Goal: Find specific page/section: Find specific page/section

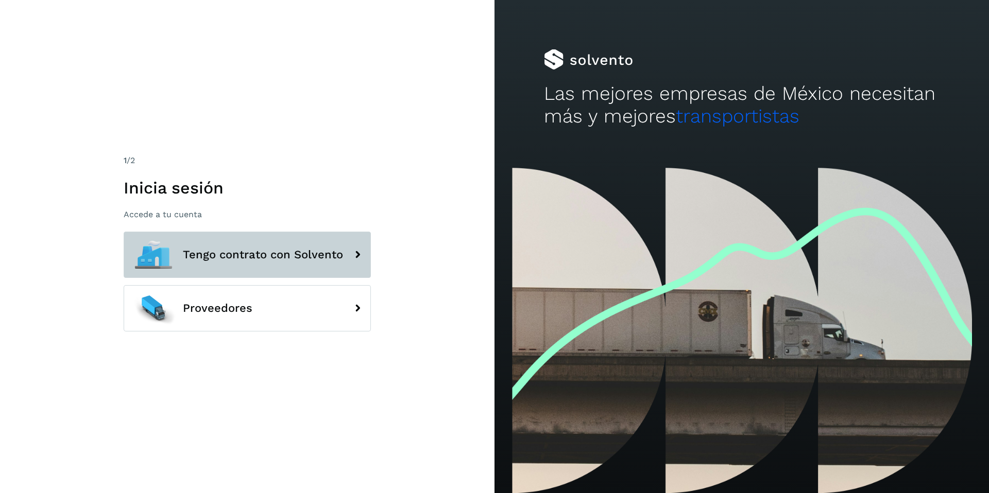
click at [232, 253] on span "Tengo contrato con Solvento" at bounding box center [263, 255] width 160 height 12
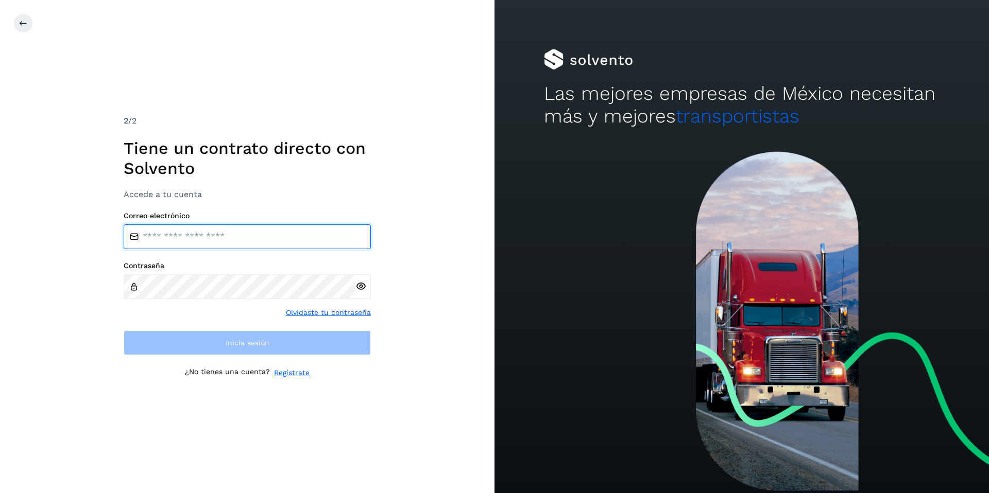
click at [200, 247] on input "email" at bounding box center [247, 237] width 247 height 25
type input "**********"
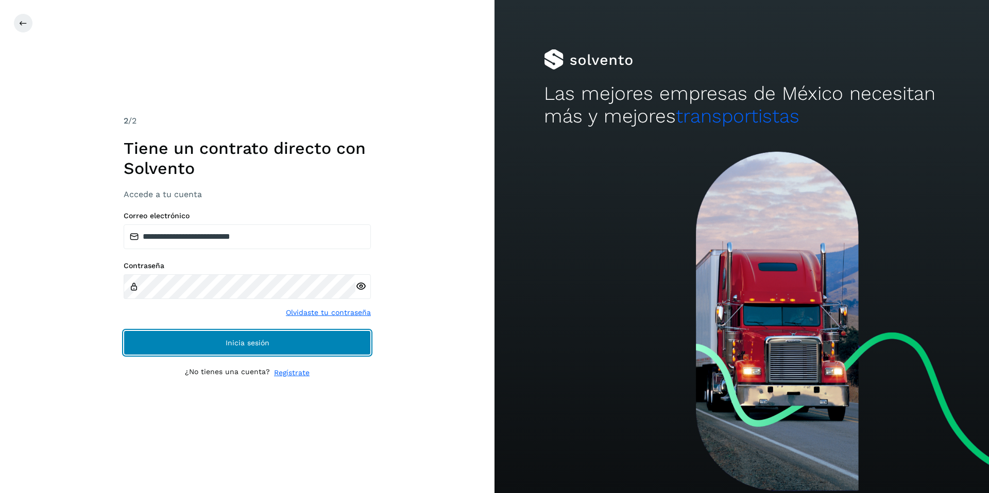
click at [251, 341] on span "Inicia sesión" at bounding box center [248, 342] width 44 height 7
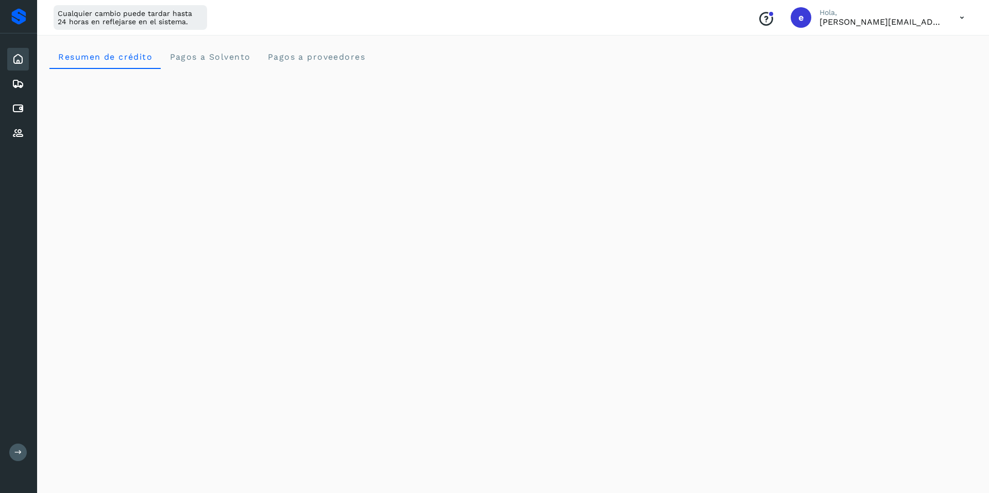
click at [16, 453] on icon at bounding box center [18, 453] width 8 height 8
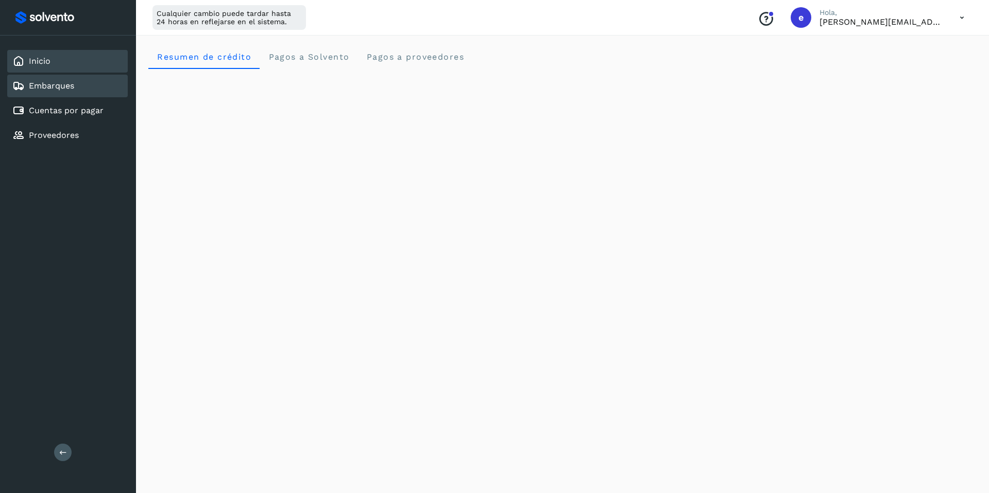
click at [46, 97] on div "Embarques" at bounding box center [67, 86] width 120 height 23
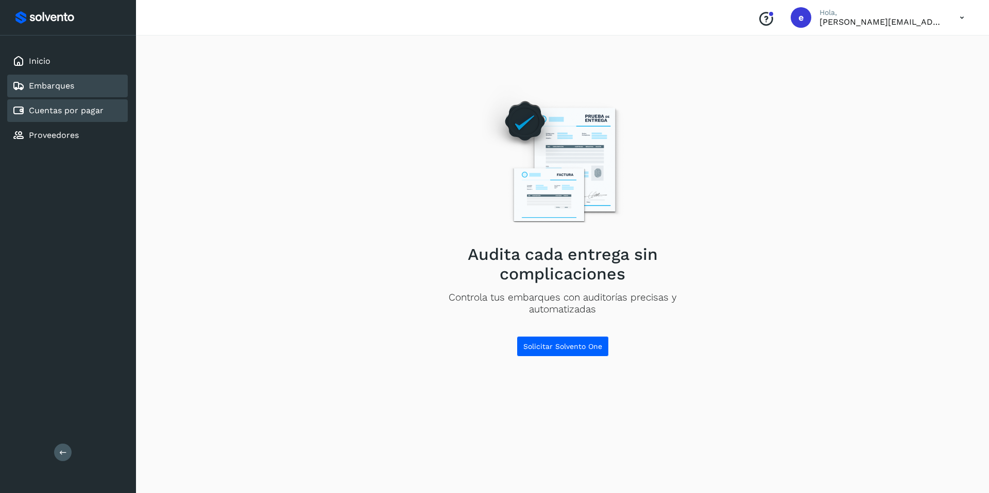
click at [96, 111] on link "Cuentas por pagar" at bounding box center [66, 111] width 75 height 10
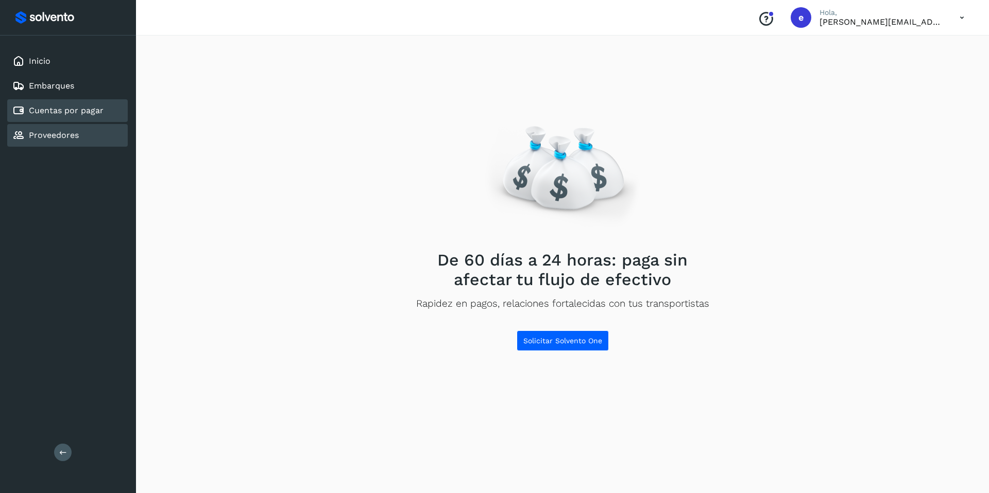
click at [79, 134] on div "Proveedores" at bounding box center [67, 135] width 120 height 23
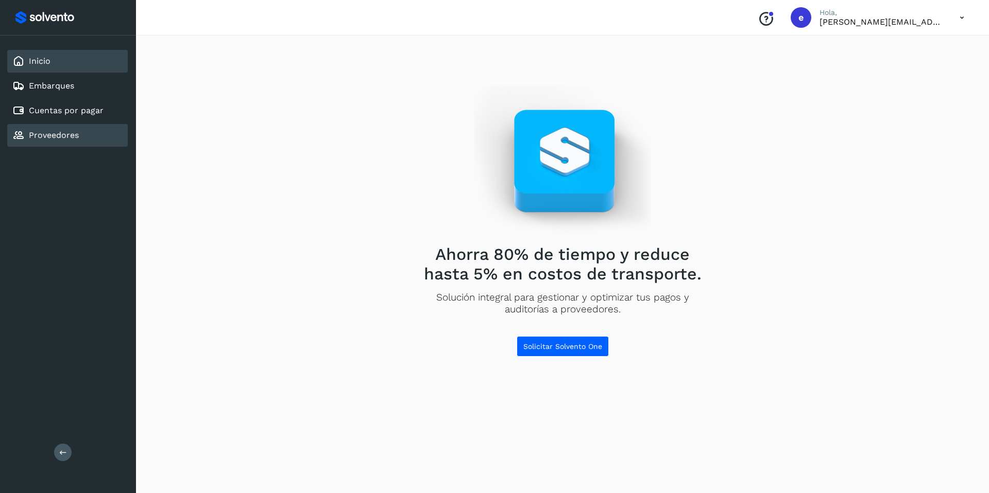
click at [63, 60] on div "Inicio" at bounding box center [67, 61] width 120 height 23
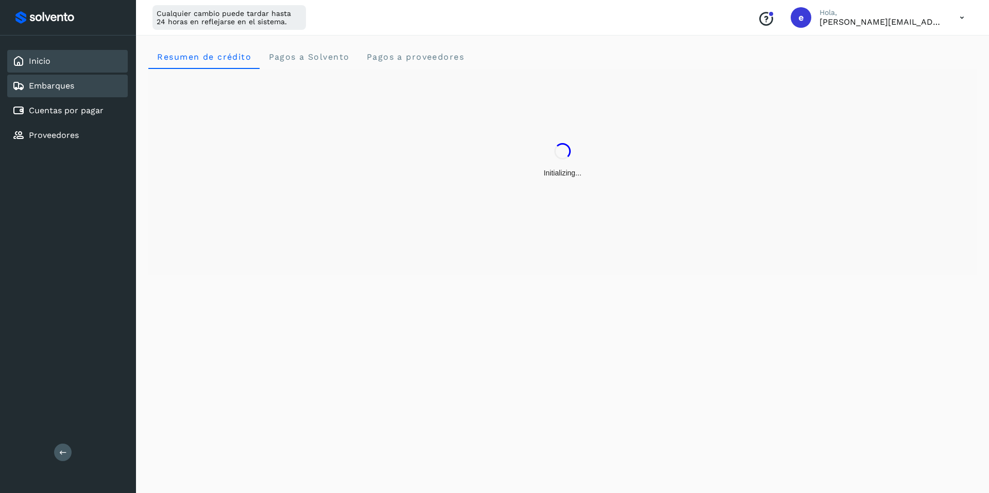
click at [62, 93] on div "Embarques" at bounding box center [67, 86] width 120 height 23
